Goal: Navigation & Orientation: Find specific page/section

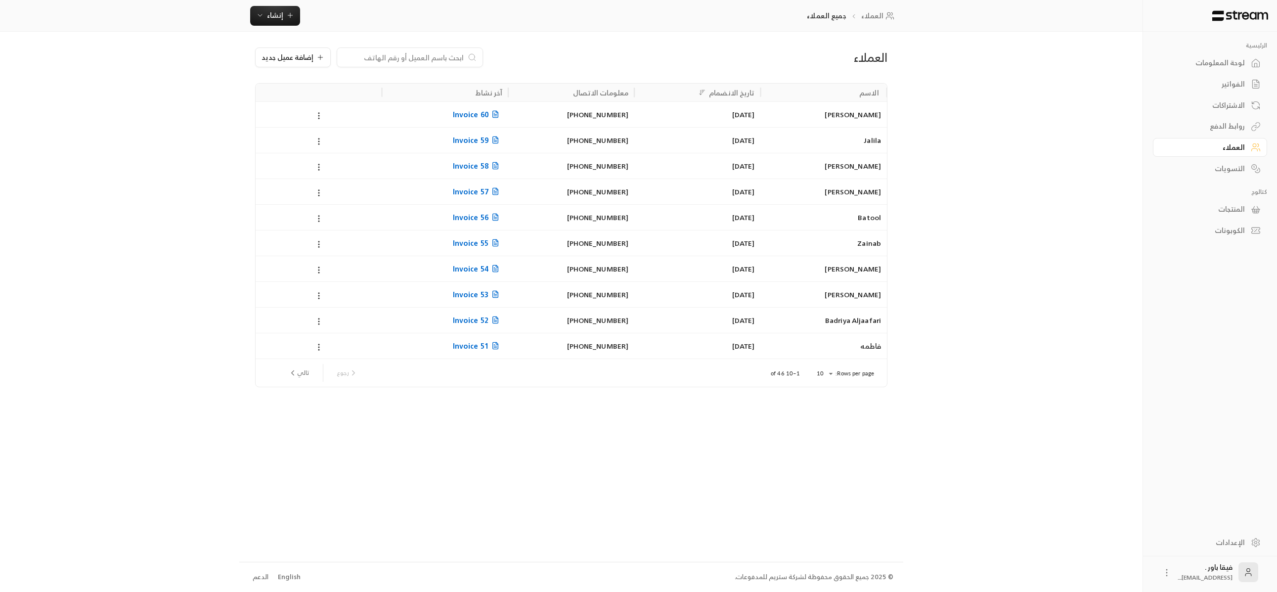
click at [1238, 59] on div "لوحة المعلومات" at bounding box center [1205, 63] width 80 height 10
